Goal: Complete application form

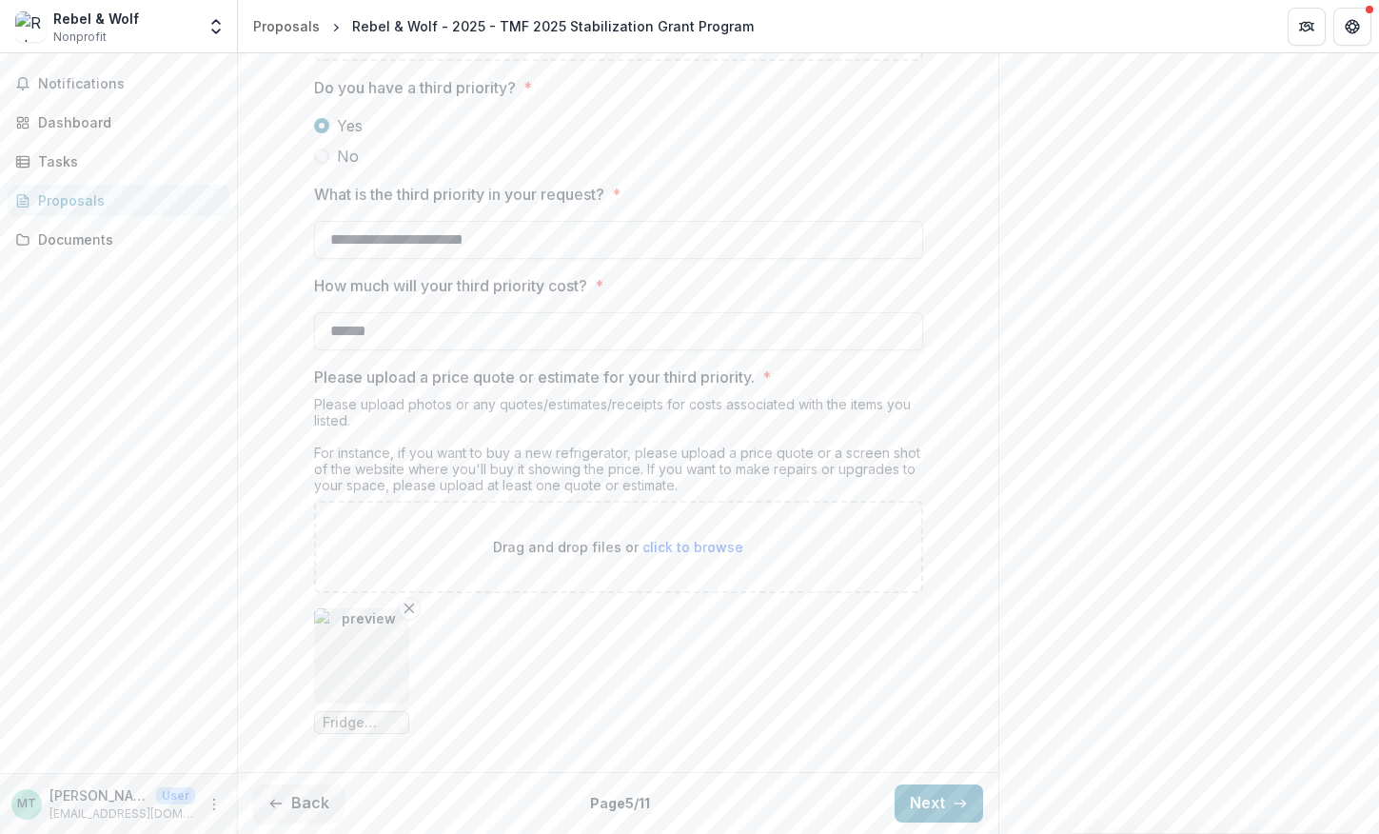
scroll to position [3278, 0]
click at [902, 803] on button "Next" at bounding box center [939, 803] width 89 height 38
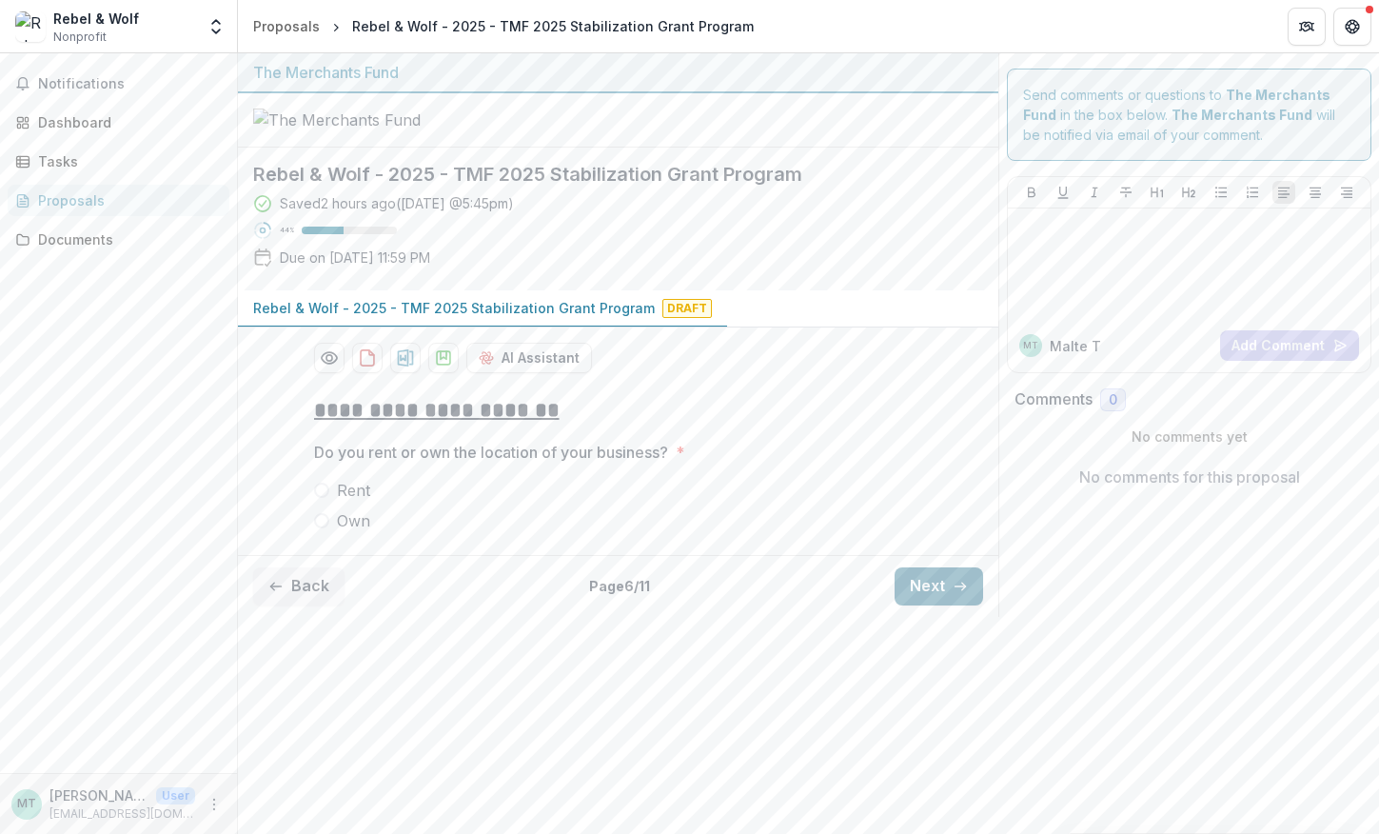
scroll to position [0, 0]
click at [318, 532] on label "Own" at bounding box center [618, 520] width 609 height 23
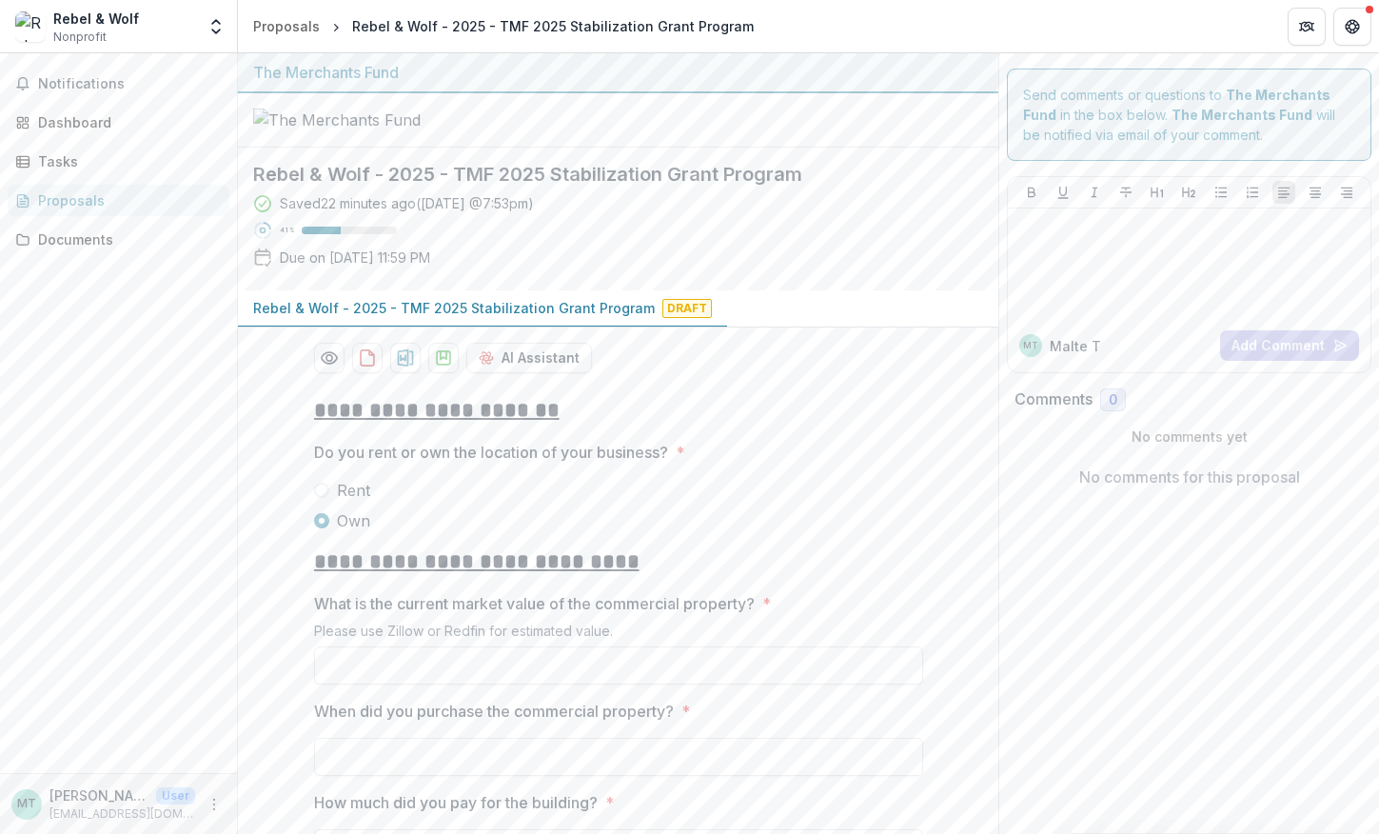
scroll to position [496, 0]
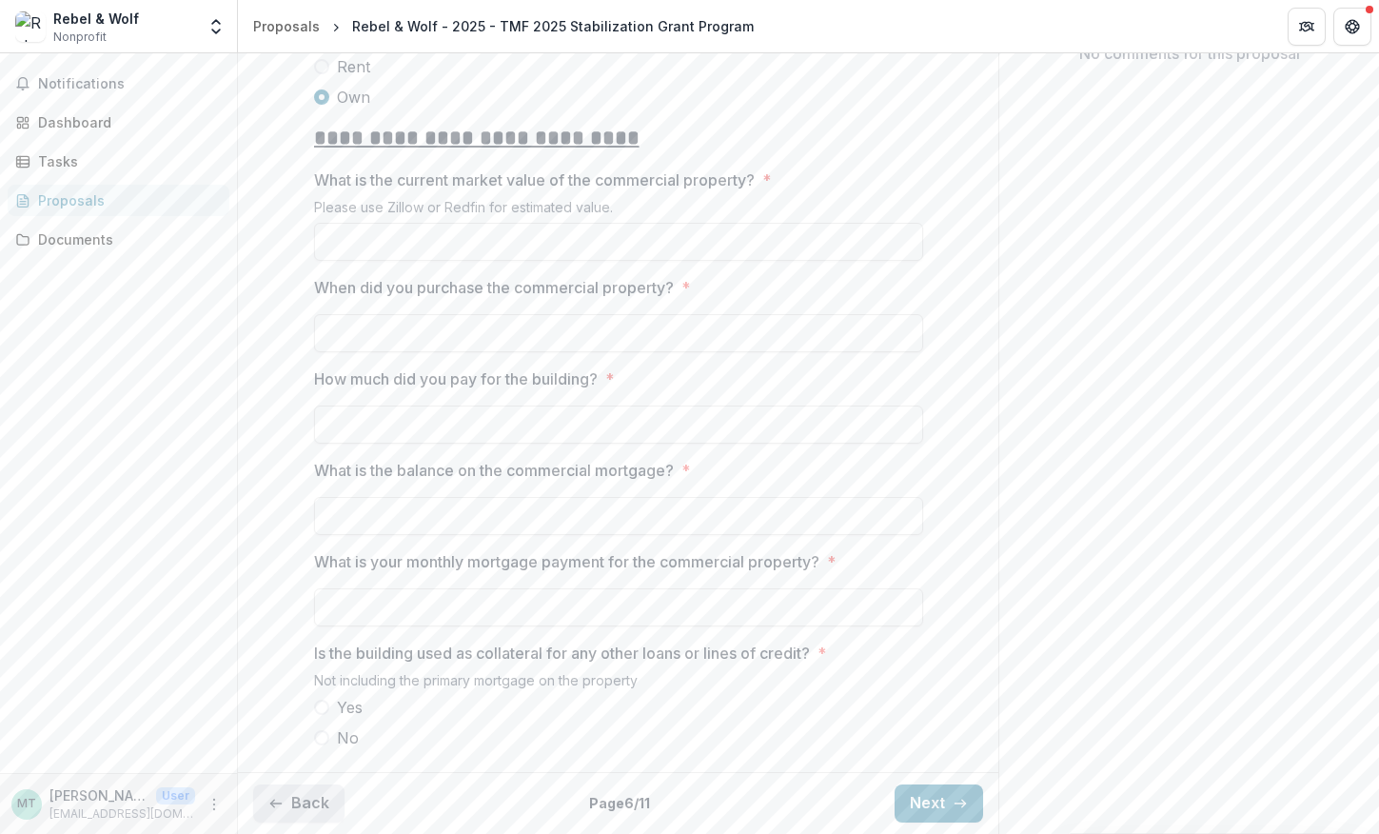
click at [290, 809] on button "Back" at bounding box center [298, 803] width 91 height 38
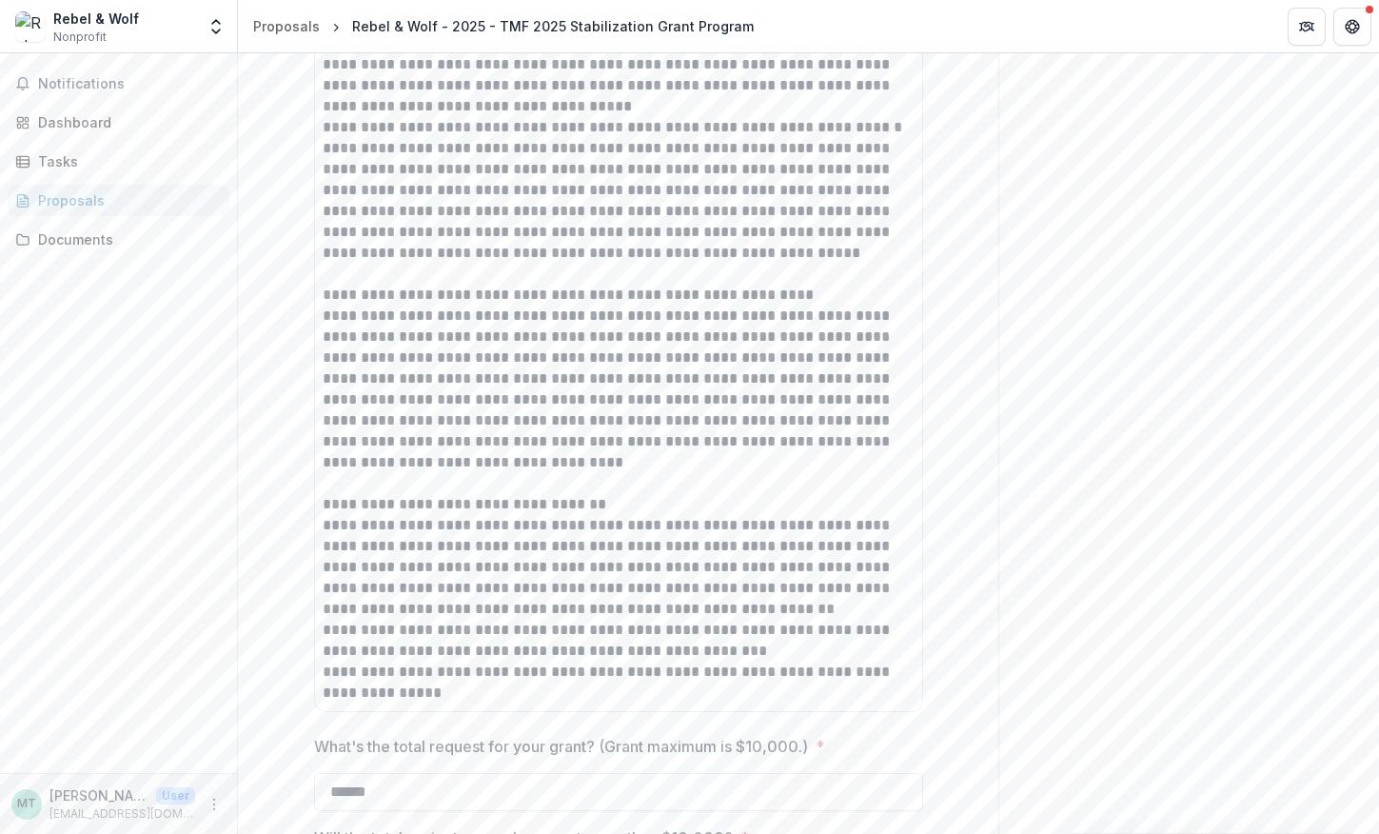
scroll to position [1348, 0]
click at [606, 266] on p "**********" at bounding box center [619, 160] width 592 height 209
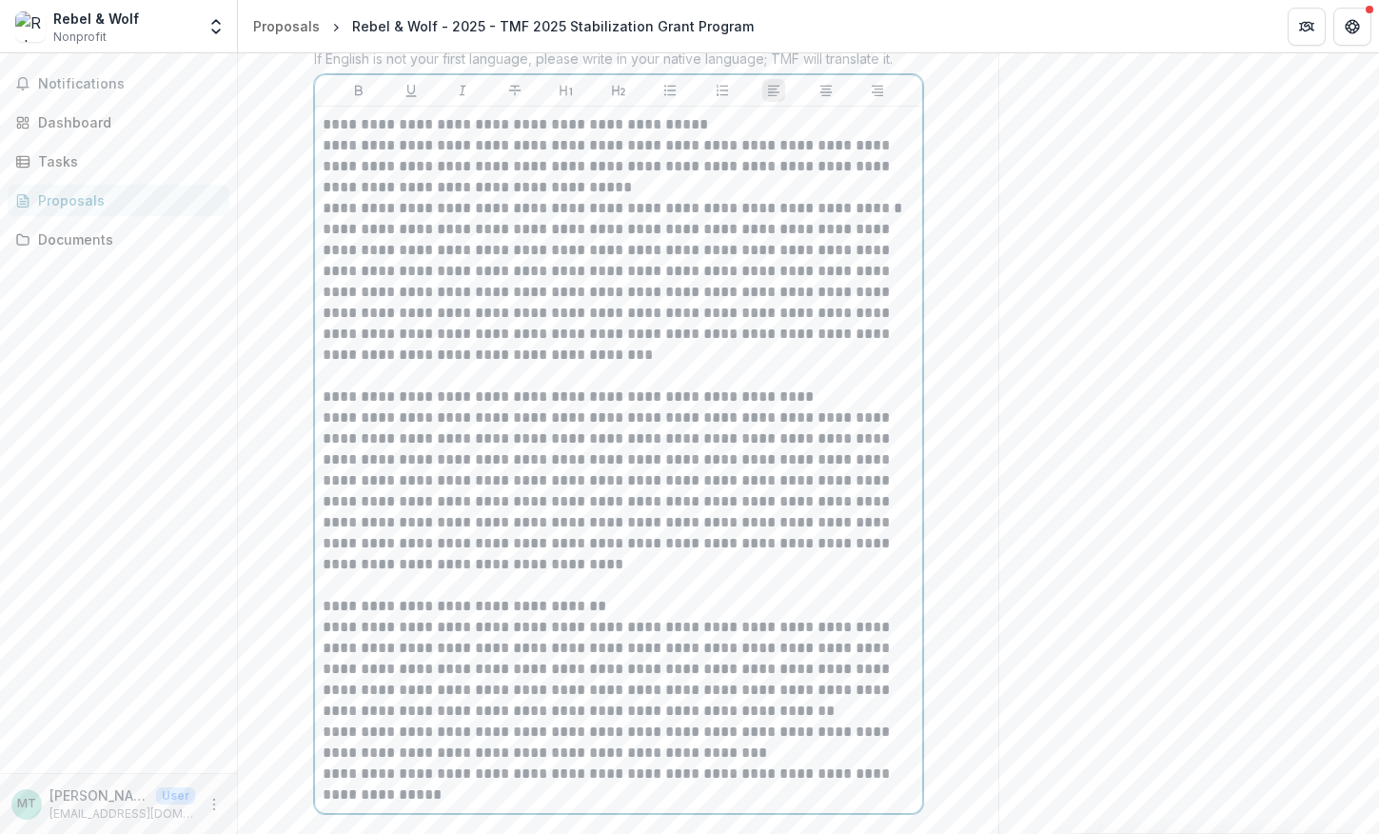
scroll to position [1350, 0]
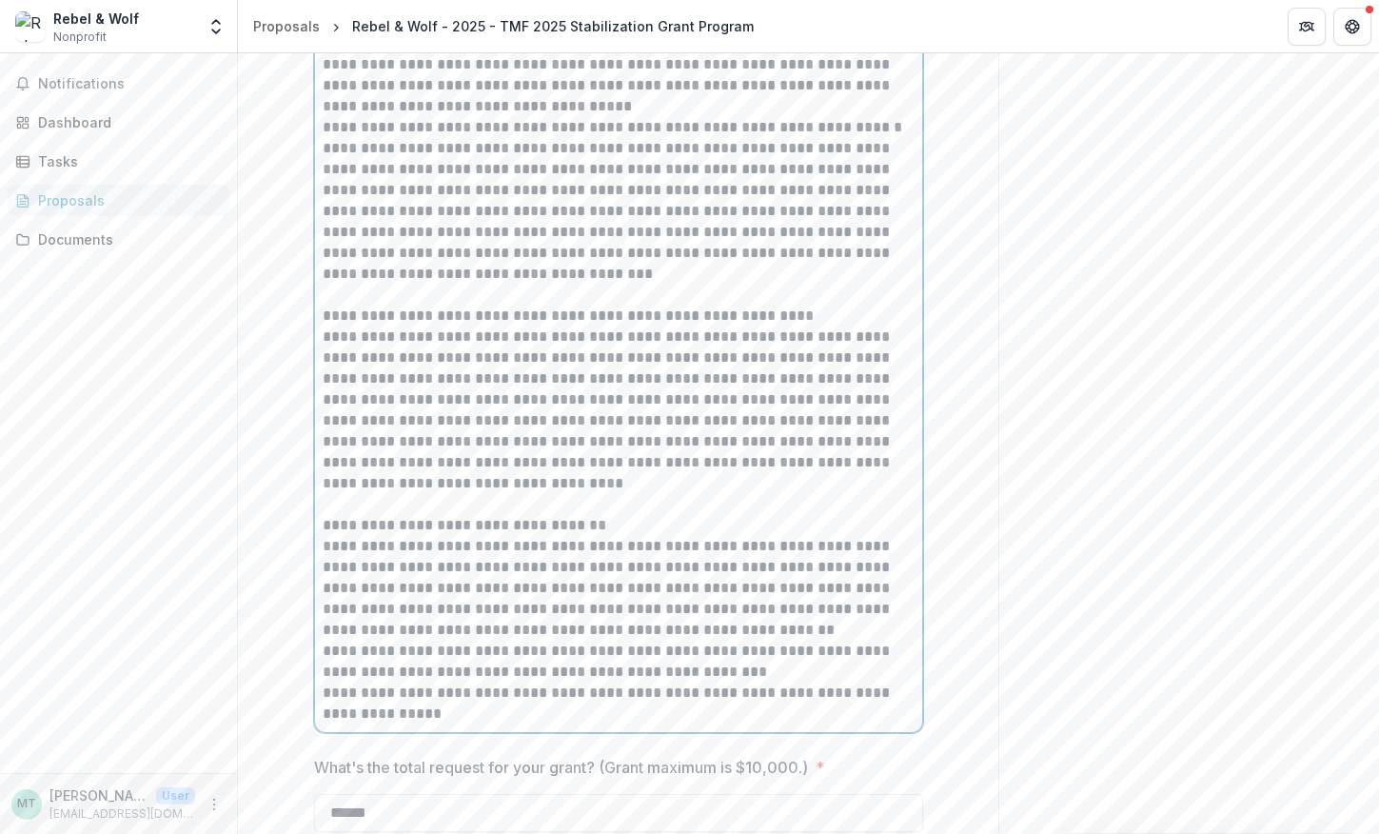
click at [492, 515] on p at bounding box center [619, 504] width 592 height 21
click at [463, 515] on p at bounding box center [619, 504] width 592 height 21
click at [440, 494] on p "**********" at bounding box center [619, 410] width 592 height 168
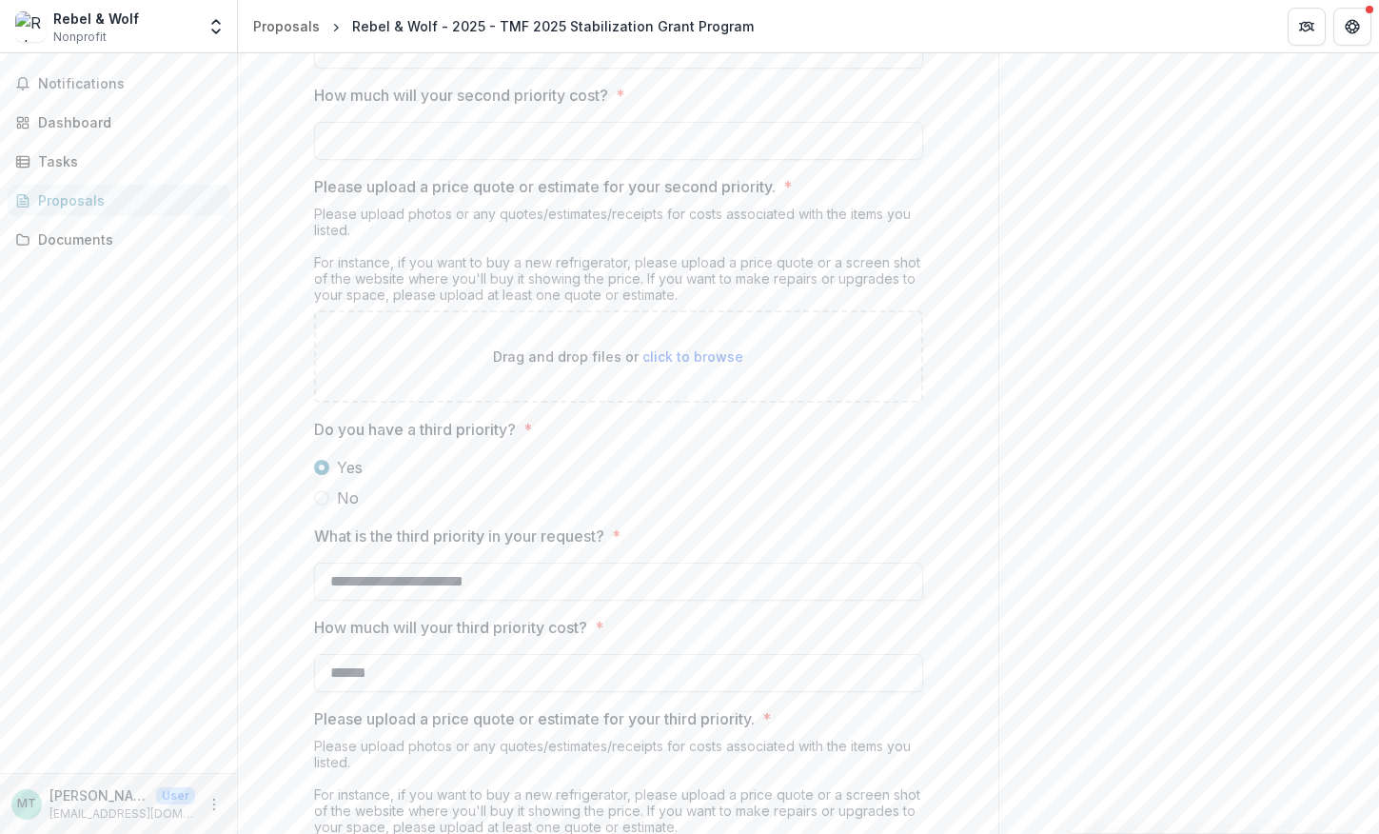
scroll to position [3299, 0]
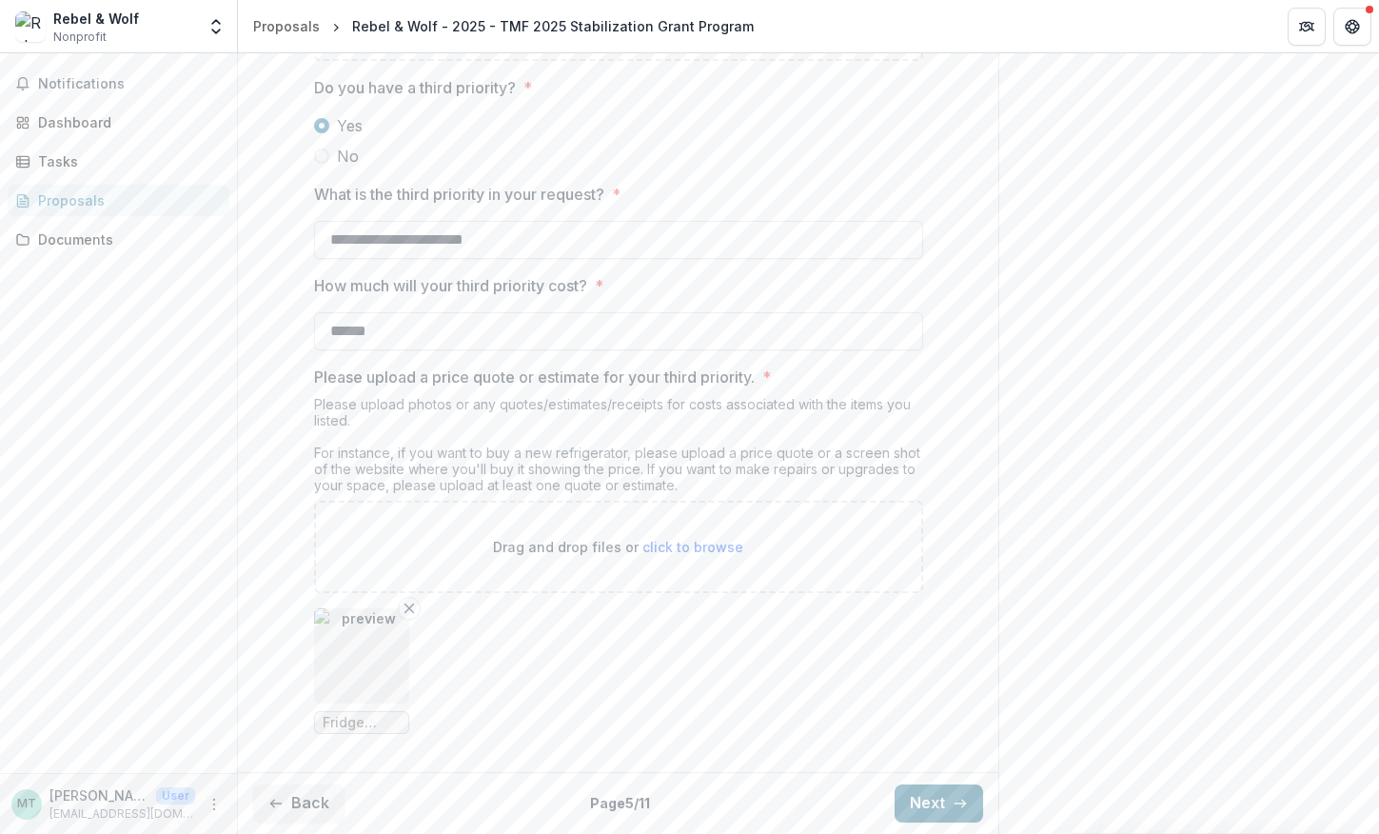
click at [937, 813] on button "Next" at bounding box center [939, 803] width 89 height 38
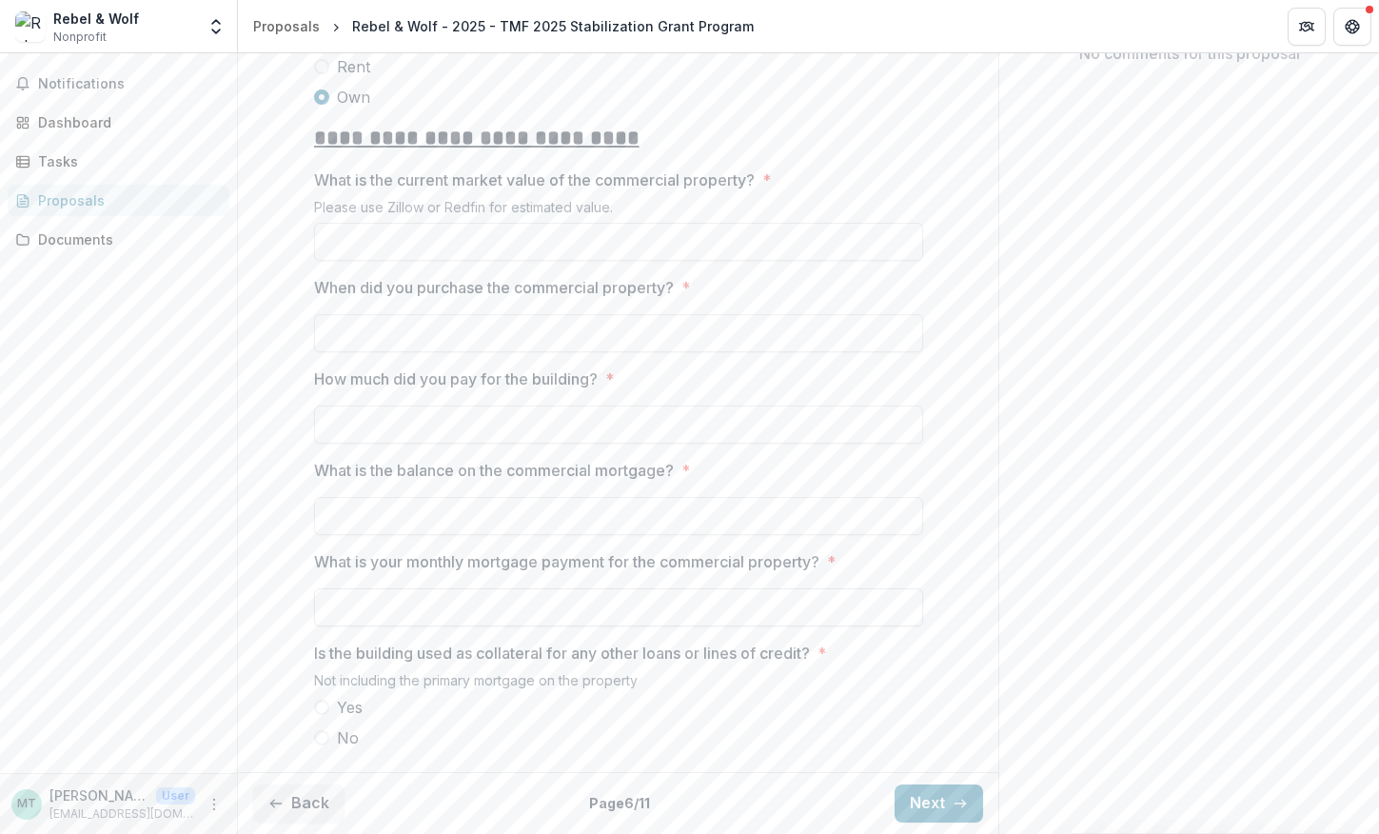
scroll to position [496, 0]
